Goal: Information Seeking & Learning: Learn about a topic

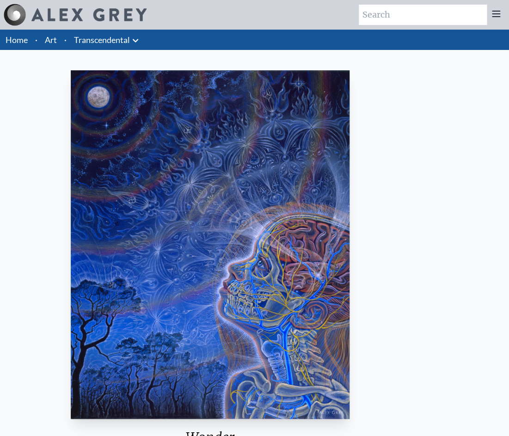
click at [213, 95] on img "4 / 33" at bounding box center [210, 244] width 279 height 348
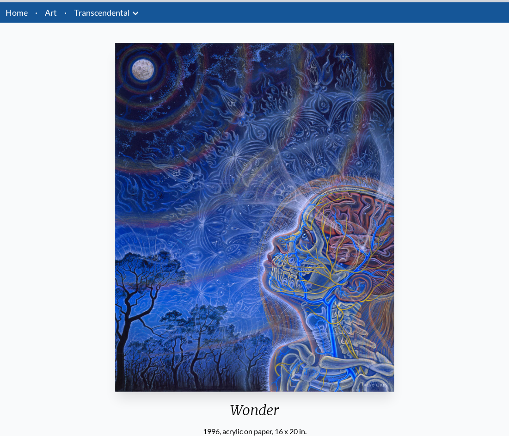
scroll to position [27, 0]
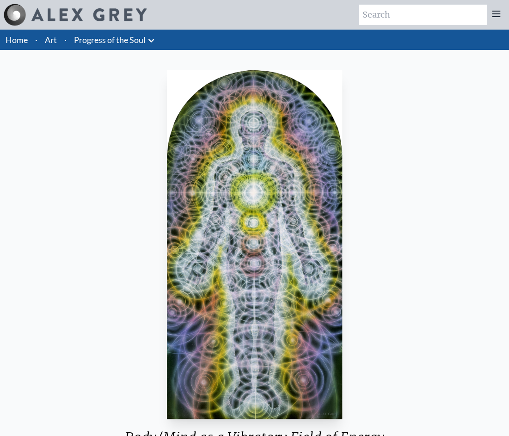
click at [263, 250] on img "79 / 133" at bounding box center [254, 244] width 175 height 348
click at [157, 46] on icon at bounding box center [151, 40] width 11 height 11
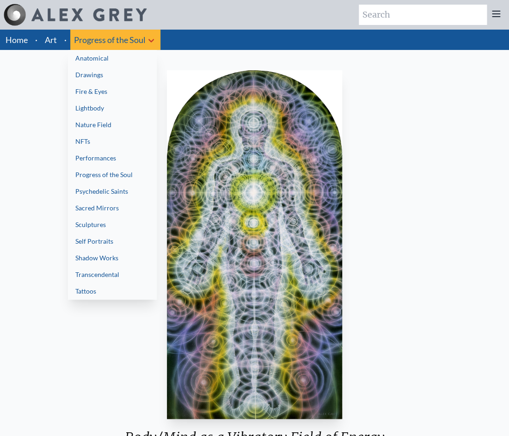
click at [96, 116] on link "Lightbody" at bounding box center [112, 108] width 89 height 17
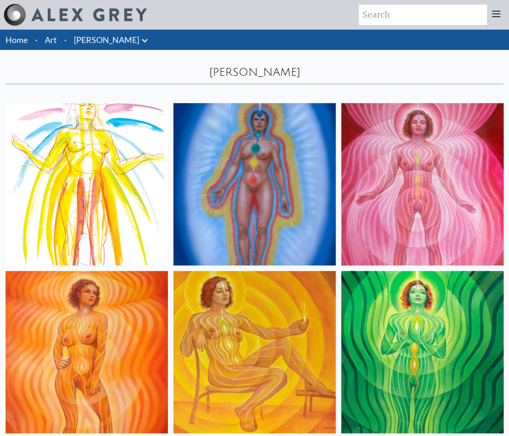
click at [56, 40] on link "Art" at bounding box center [51, 39] width 12 height 13
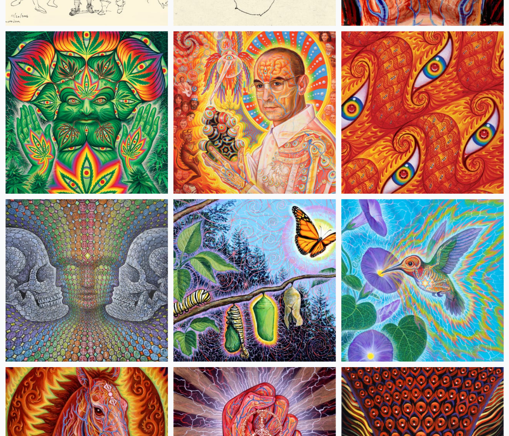
scroll to position [6760, 0]
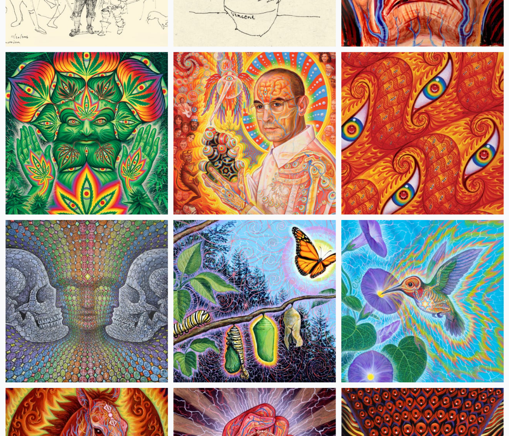
click at [393, 151] on img at bounding box center [422, 133] width 162 height 162
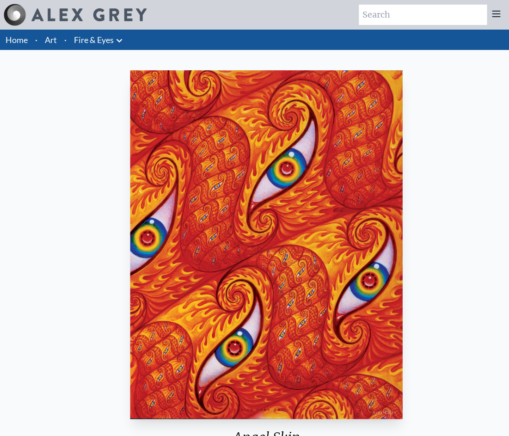
click at [258, 151] on img "16 / 31" at bounding box center [266, 244] width 273 height 348
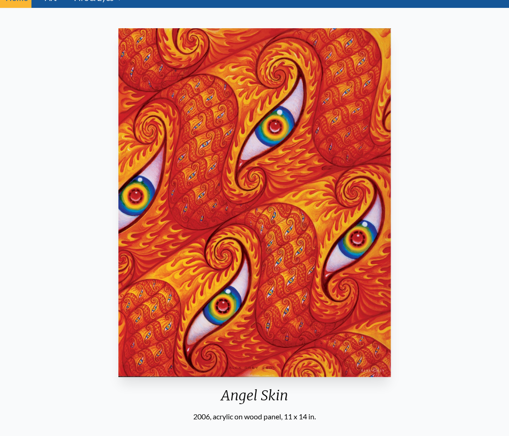
scroll to position [44, 0]
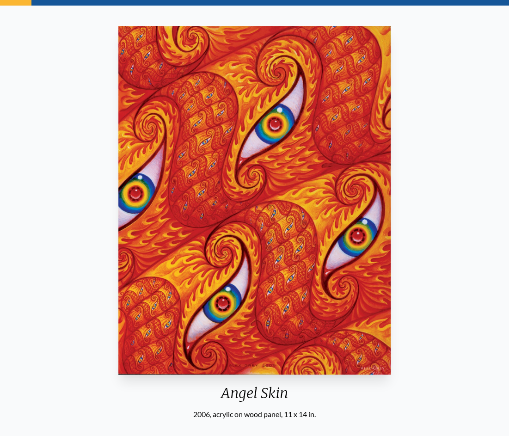
click at [252, 210] on img "16 / 31" at bounding box center [254, 200] width 273 height 348
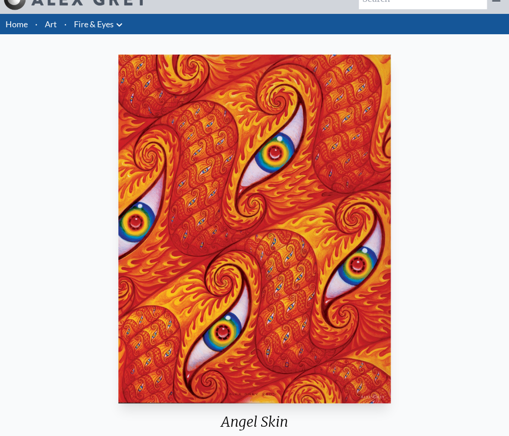
scroll to position [17, 0]
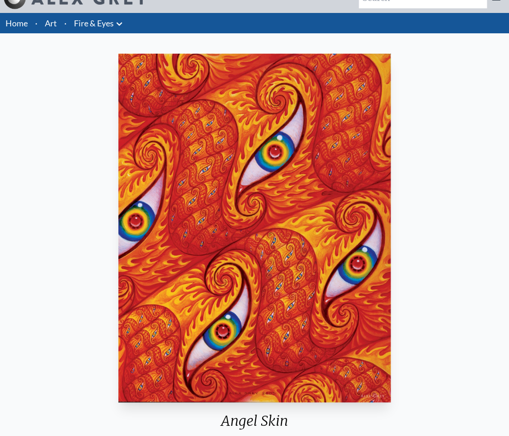
click at [125, 28] on icon at bounding box center [119, 23] width 11 height 11
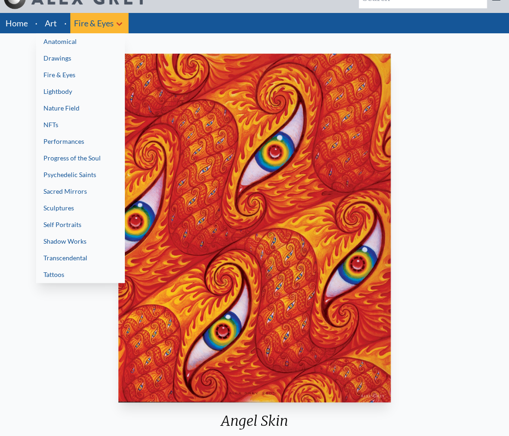
click at [67, 133] on link "NFTs" at bounding box center [80, 124] width 89 height 17
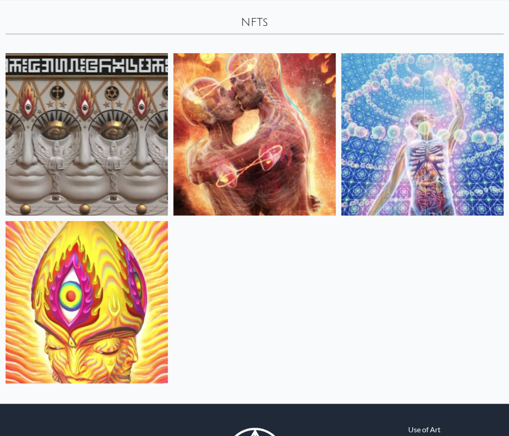
scroll to position [139, 0]
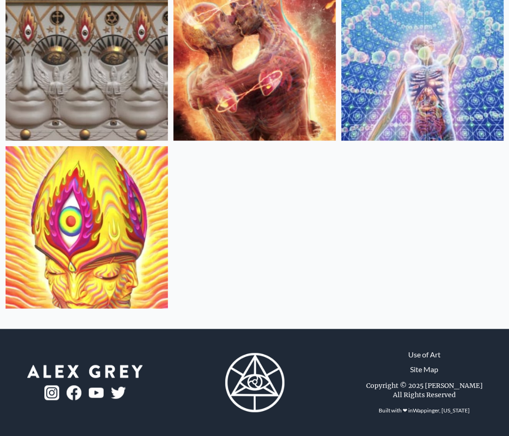
click at [105, 259] on img at bounding box center [87, 227] width 162 height 162
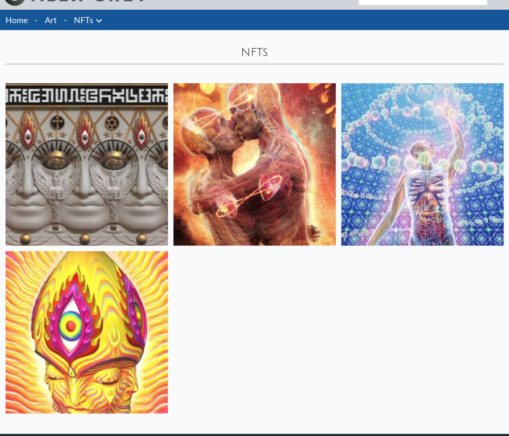
scroll to position [12, 0]
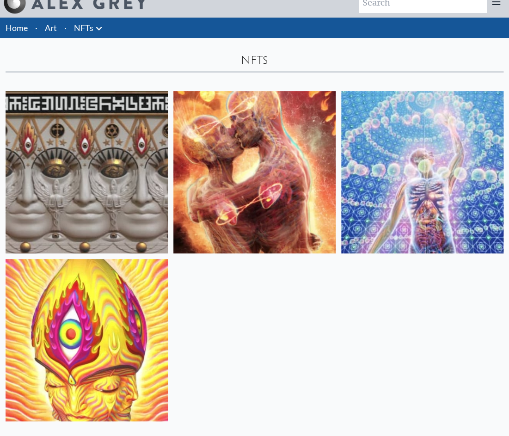
click at [450, 198] on img at bounding box center [422, 172] width 162 height 162
click at [73, 151] on img at bounding box center [87, 172] width 162 height 162
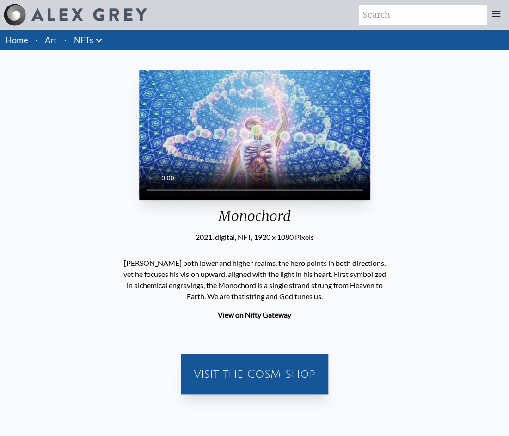
click at [102, 42] on icon at bounding box center [99, 40] width 6 height 3
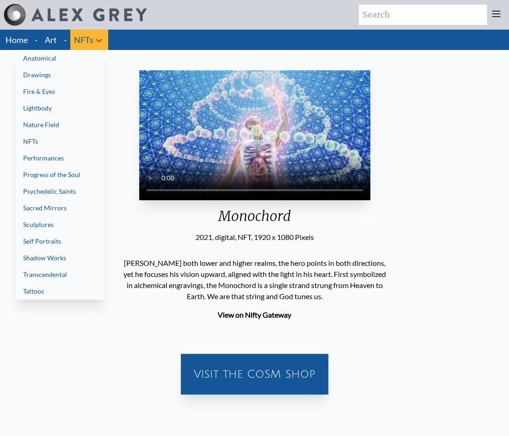
click at [44, 94] on link "Fire & Eyes" at bounding box center [60, 91] width 89 height 17
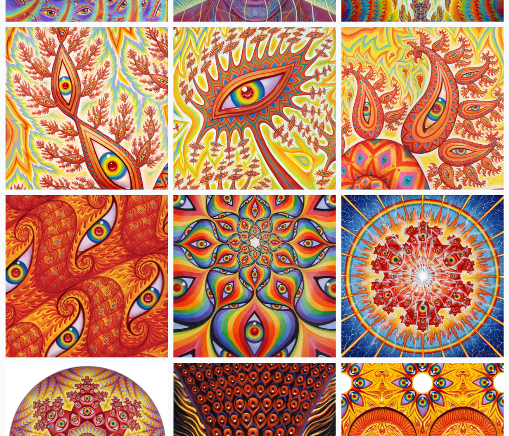
scroll to position [733, 0]
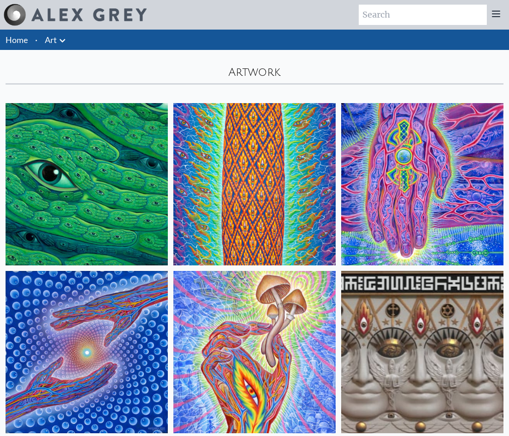
scroll to position [6760, 0]
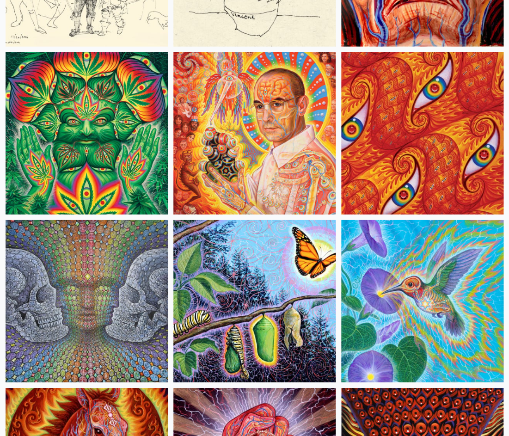
click at [312, 254] on img at bounding box center [254, 301] width 162 height 162
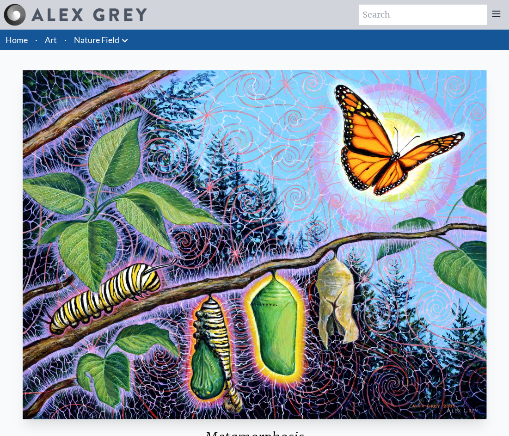
click at [61, 41] on li "Art" at bounding box center [50, 40] width 19 height 20
click at [57, 41] on link "Art" at bounding box center [51, 39] width 12 height 13
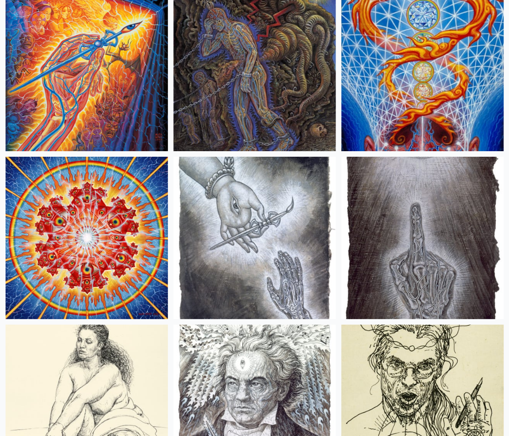
scroll to position [10992, 0]
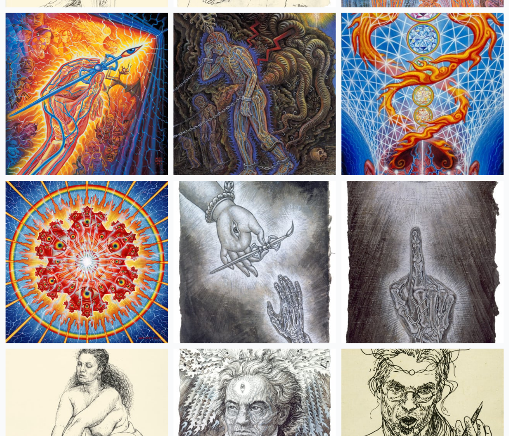
click at [446, 81] on img at bounding box center [422, 94] width 162 height 162
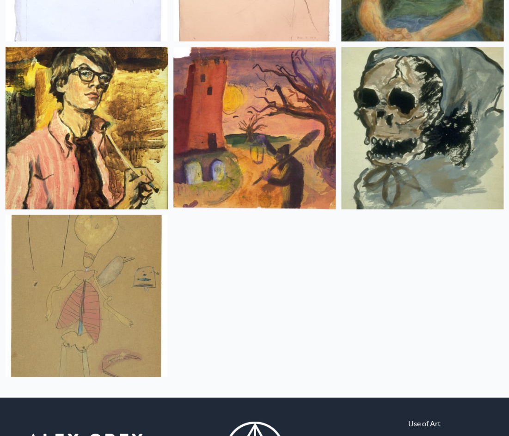
scroll to position [18902, 0]
